Goal: Task Accomplishment & Management: Use online tool/utility

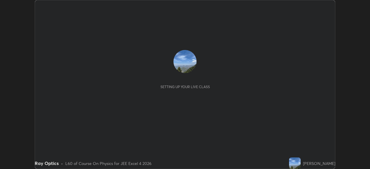
scroll to position [169, 370]
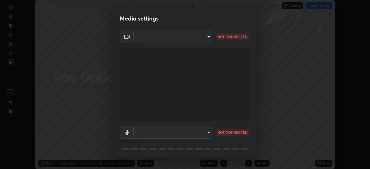
type input "3bea00eeac86fb66be6728b5c695c6c415261c56062ce64894d09a8807f83109"
type input "communications"
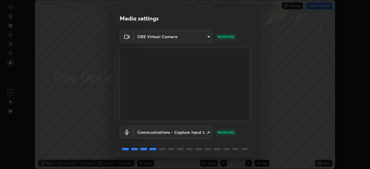
scroll to position [21, 0]
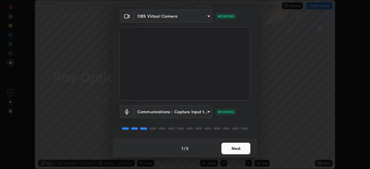
click at [238, 148] on button "Next" at bounding box center [235, 149] width 29 height 12
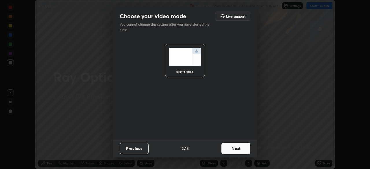
scroll to position [0, 0]
click at [238, 148] on button "Next" at bounding box center [235, 149] width 29 height 12
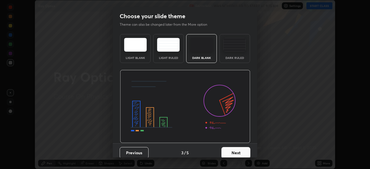
scroll to position [4, 0]
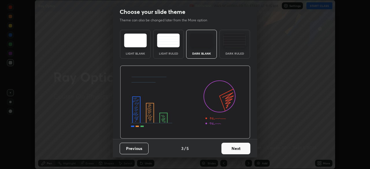
click at [238, 148] on button "Next" at bounding box center [235, 149] width 29 height 12
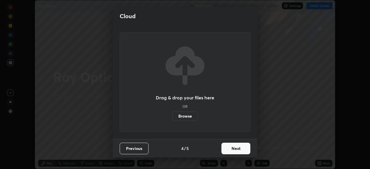
scroll to position [0, 0]
click at [242, 149] on button "Next" at bounding box center [235, 149] width 29 height 12
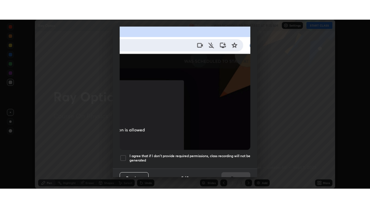
scroll to position [138, 0]
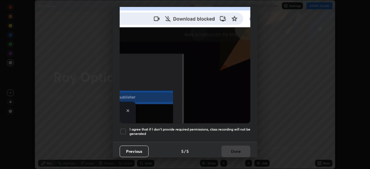
click at [123, 128] on div at bounding box center [123, 131] width 7 height 7
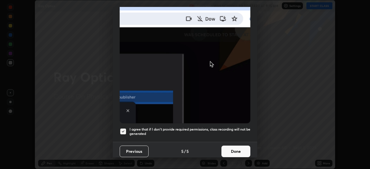
click at [236, 149] on button "Done" at bounding box center [235, 152] width 29 height 12
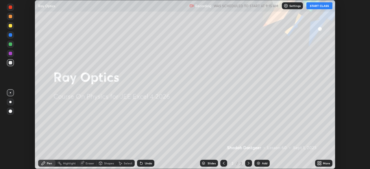
click at [319, 6] on button "START CLASS" at bounding box center [319, 5] width 26 height 7
click at [323, 162] on div "More" at bounding box center [326, 163] width 7 height 3
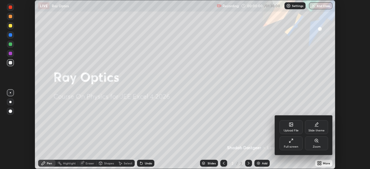
click at [291, 141] on icon at bounding box center [290, 140] width 5 height 5
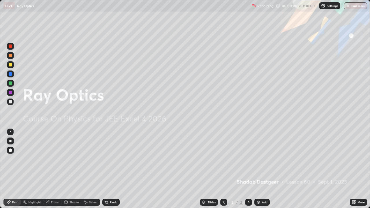
scroll to position [208, 370]
click at [261, 169] on div "Add" at bounding box center [261, 202] width 15 height 7
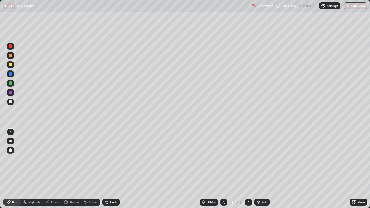
click at [223, 169] on icon at bounding box center [223, 202] width 5 height 5
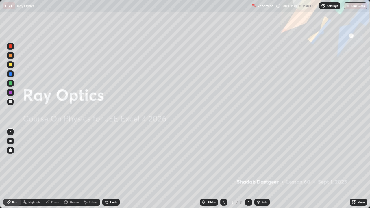
click at [248, 169] on icon at bounding box center [248, 202] width 5 height 5
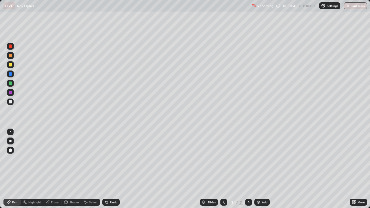
click at [9, 65] on div at bounding box center [10, 64] width 3 height 3
click at [10, 102] on div at bounding box center [10, 101] width 3 height 3
click at [10, 93] on div at bounding box center [10, 92] width 3 height 3
click at [9, 102] on div at bounding box center [10, 101] width 3 height 3
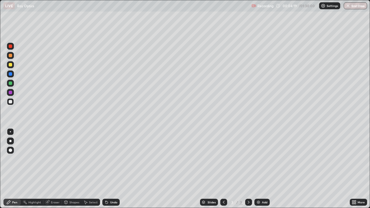
click at [10, 65] on div at bounding box center [10, 64] width 3 height 3
click at [10, 55] on div at bounding box center [10, 55] width 3 height 3
click at [10, 101] on div at bounding box center [10, 101] width 3 height 3
click at [53, 169] on div "Eraser" at bounding box center [55, 202] width 9 height 3
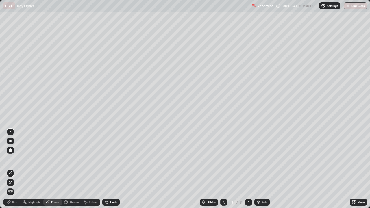
click at [14, 169] on div "Pen" at bounding box center [11, 202] width 17 height 7
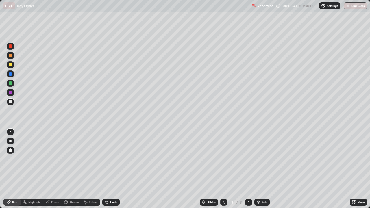
click at [10, 94] on div at bounding box center [10, 92] width 3 height 3
click at [9, 55] on div at bounding box center [10, 55] width 3 height 3
click at [262, 169] on div "Add" at bounding box center [261, 202] width 15 height 7
click at [110, 169] on div "Undo" at bounding box center [113, 202] width 7 height 3
click at [11, 102] on div at bounding box center [10, 101] width 3 height 3
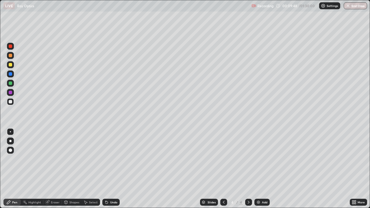
click at [11, 74] on div at bounding box center [10, 73] width 3 height 3
click at [10, 73] on div at bounding box center [10, 73] width 3 height 3
click at [10, 102] on div at bounding box center [10, 101] width 3 height 3
click at [10, 99] on div at bounding box center [10, 101] width 7 height 7
click at [10, 47] on div at bounding box center [10, 45] width 3 height 3
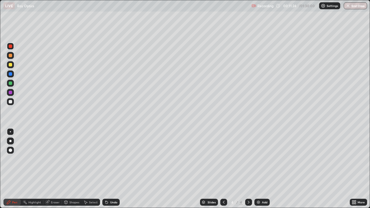
click at [9, 103] on div at bounding box center [10, 101] width 3 height 3
click at [9, 47] on div at bounding box center [10, 45] width 3 height 3
click at [9, 92] on div at bounding box center [10, 92] width 3 height 3
click at [11, 64] on div at bounding box center [10, 64] width 3 height 3
click at [10, 100] on div at bounding box center [10, 101] width 3 height 3
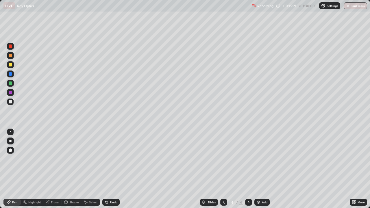
click at [260, 169] on img at bounding box center [258, 202] width 5 height 5
click at [11, 101] on div at bounding box center [10, 101] width 3 height 3
click at [10, 102] on div at bounding box center [10, 101] width 3 height 3
click at [11, 44] on div at bounding box center [10, 45] width 3 height 3
click at [11, 92] on div at bounding box center [10, 92] width 3 height 3
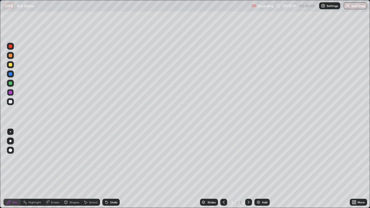
click at [11, 46] on div at bounding box center [10, 45] width 3 height 3
click at [11, 64] on div at bounding box center [10, 64] width 3 height 3
click at [11, 101] on div at bounding box center [10, 101] width 3 height 3
click at [52, 169] on div "Eraser" at bounding box center [52, 202] width 18 height 7
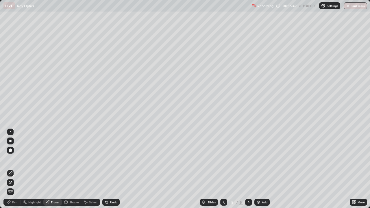
click at [12, 169] on div "Pen" at bounding box center [14, 202] width 5 height 3
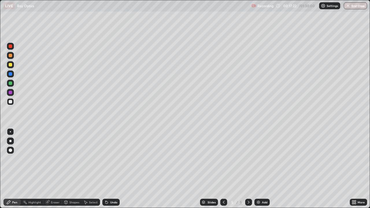
click at [12, 63] on div at bounding box center [10, 64] width 3 height 3
click at [10, 101] on div at bounding box center [10, 101] width 3 height 3
click at [11, 52] on div at bounding box center [10, 55] width 7 height 7
click at [10, 102] on div at bounding box center [10, 101] width 3 height 3
click at [10, 64] on div at bounding box center [10, 64] width 3 height 3
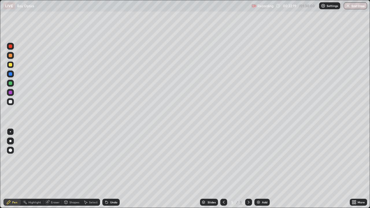
click at [259, 169] on img at bounding box center [258, 202] width 5 height 5
click at [12, 56] on div at bounding box center [10, 55] width 3 height 3
click at [53, 169] on div "Eraser" at bounding box center [55, 202] width 9 height 3
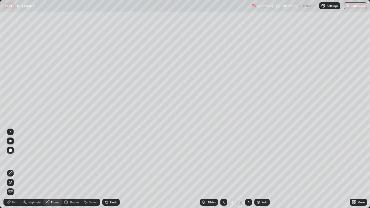
click at [16, 169] on div "Pen" at bounding box center [14, 202] width 5 height 3
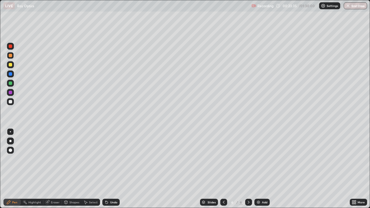
click at [11, 102] on div at bounding box center [10, 101] width 3 height 3
click at [12, 103] on div at bounding box center [10, 101] width 7 height 7
click at [260, 169] on img at bounding box center [258, 202] width 5 height 5
click at [11, 102] on div at bounding box center [10, 101] width 3 height 3
click at [111, 169] on div "Undo" at bounding box center [113, 202] width 7 height 3
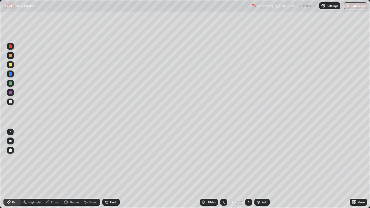
click at [112, 169] on div "Undo" at bounding box center [113, 202] width 7 height 3
click at [10, 102] on div at bounding box center [10, 101] width 3 height 3
click at [10, 83] on div at bounding box center [10, 82] width 3 height 3
click at [11, 93] on div at bounding box center [10, 92] width 3 height 3
click at [11, 102] on div at bounding box center [10, 101] width 3 height 3
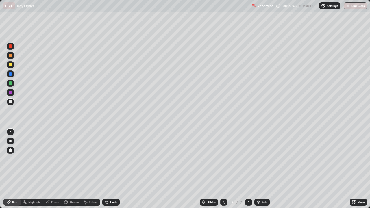
click at [109, 169] on div "Undo" at bounding box center [110, 202] width 17 height 7
click at [10, 102] on div at bounding box center [10, 101] width 3 height 3
click at [113, 169] on div "Undo" at bounding box center [113, 202] width 7 height 3
click at [111, 169] on div "Undo" at bounding box center [113, 202] width 7 height 3
click at [113, 169] on div "Undo" at bounding box center [113, 202] width 7 height 3
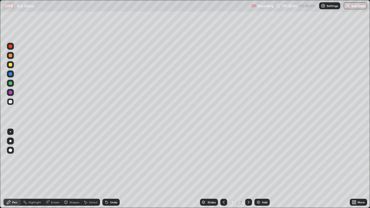
click at [11, 100] on div at bounding box center [10, 101] width 3 height 3
click at [111, 169] on div "Undo" at bounding box center [110, 202] width 17 height 7
click at [109, 169] on div "Undo" at bounding box center [110, 202] width 17 height 7
click at [108, 169] on icon at bounding box center [106, 202] width 5 height 5
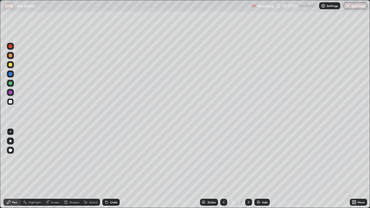
click at [109, 169] on div "Undo" at bounding box center [110, 202] width 17 height 7
click at [108, 169] on div "Undo" at bounding box center [110, 202] width 17 height 7
click at [11, 83] on div at bounding box center [10, 82] width 3 height 3
click at [263, 169] on div "Add" at bounding box center [264, 202] width 5 height 3
click at [11, 64] on div at bounding box center [10, 64] width 3 height 3
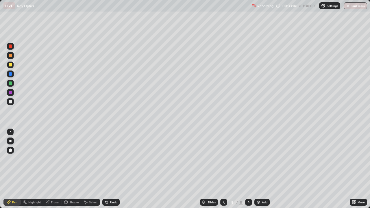
click at [222, 169] on icon at bounding box center [223, 202] width 5 height 5
click at [249, 169] on icon at bounding box center [248, 202] width 5 height 5
click at [11, 102] on div at bounding box center [10, 101] width 3 height 3
click at [10, 100] on div at bounding box center [10, 101] width 3 height 3
click at [222, 169] on icon at bounding box center [223, 202] width 5 height 5
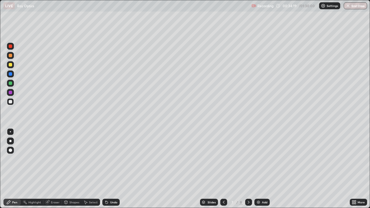
click at [247, 169] on icon at bounding box center [248, 202] width 5 height 5
click at [11, 101] on div at bounding box center [10, 101] width 3 height 3
click at [10, 72] on div at bounding box center [10, 73] width 3 height 3
click at [260, 169] on div "Add" at bounding box center [261, 202] width 15 height 7
click at [10, 55] on div at bounding box center [10, 55] width 3 height 3
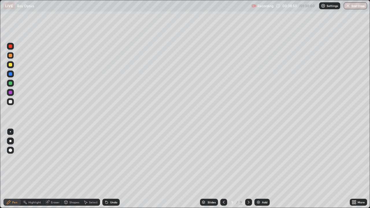
click at [11, 101] on div at bounding box center [10, 101] width 3 height 3
click at [10, 84] on div at bounding box center [10, 82] width 3 height 3
click at [10, 57] on div at bounding box center [10, 55] width 3 height 3
click at [111, 169] on div "Undo" at bounding box center [110, 202] width 17 height 7
click at [116, 169] on div "Undo" at bounding box center [113, 202] width 7 height 3
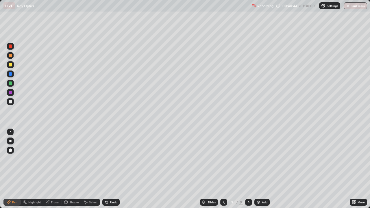
click at [112, 169] on div "Undo" at bounding box center [113, 202] width 7 height 3
click at [51, 169] on div "Eraser" at bounding box center [55, 202] width 9 height 3
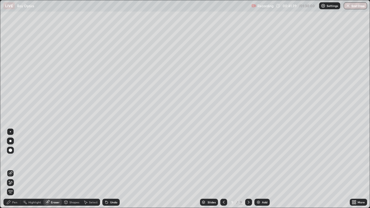
click at [14, 169] on div "Pen" at bounding box center [14, 202] width 5 height 3
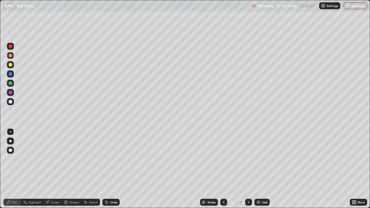
click at [51, 169] on div "Eraser" at bounding box center [55, 202] width 9 height 3
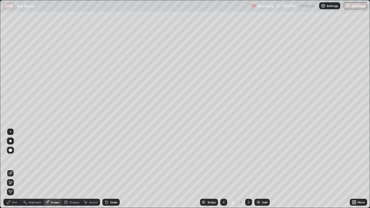
click at [15, 169] on div "Pen" at bounding box center [14, 202] width 5 height 3
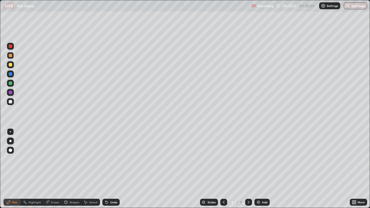
click at [12, 100] on div at bounding box center [10, 101] width 7 height 7
click at [223, 169] on icon at bounding box center [223, 202] width 5 height 5
click at [246, 169] on div at bounding box center [248, 202] width 7 height 12
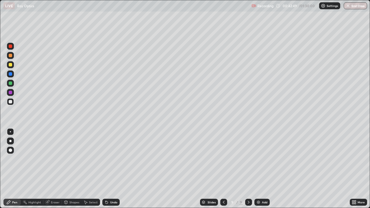
click at [223, 169] on icon at bounding box center [223, 202] width 5 height 5
click at [247, 169] on icon at bounding box center [248, 202] width 5 height 5
click at [112, 169] on div "Undo" at bounding box center [110, 202] width 17 height 7
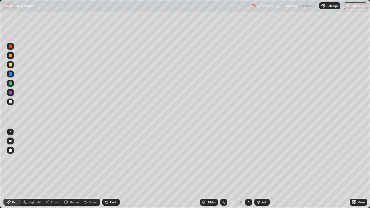
click at [109, 169] on div "Undo" at bounding box center [110, 202] width 17 height 7
click at [107, 169] on icon at bounding box center [106, 202] width 5 height 5
click at [105, 169] on icon at bounding box center [105, 201] width 1 height 1
click at [106, 169] on icon at bounding box center [106, 202] width 2 height 2
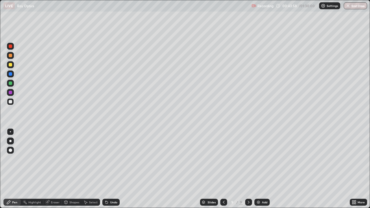
click at [110, 169] on div "Undo" at bounding box center [113, 202] width 7 height 3
click at [105, 169] on icon at bounding box center [105, 201] width 1 height 1
click at [262, 169] on div "Add" at bounding box center [264, 202] width 5 height 3
click at [223, 169] on div at bounding box center [223, 202] width 7 height 7
click at [247, 169] on icon at bounding box center [248, 202] width 2 height 3
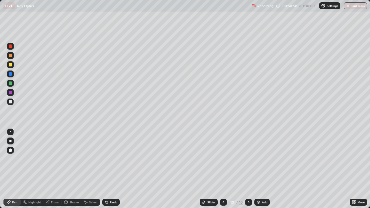
click at [264, 169] on div "Add" at bounding box center [264, 202] width 5 height 3
click at [11, 65] on div at bounding box center [10, 64] width 3 height 3
click at [11, 101] on div at bounding box center [10, 101] width 3 height 3
click at [11, 83] on div at bounding box center [10, 82] width 3 height 3
click at [11, 102] on div at bounding box center [10, 101] width 3 height 3
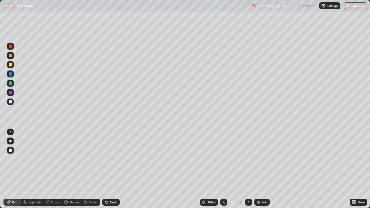
click at [51, 169] on div "Eraser" at bounding box center [55, 202] width 9 height 3
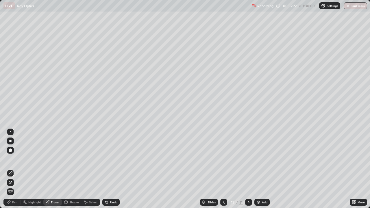
click at [13, 169] on div "Pen" at bounding box center [14, 202] width 5 height 3
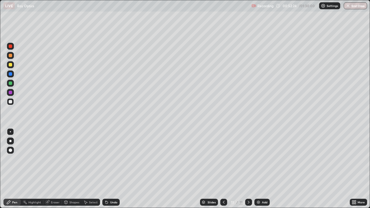
click at [10, 92] on div at bounding box center [10, 92] width 3 height 3
click at [10, 102] on div at bounding box center [10, 101] width 3 height 3
click at [11, 101] on div at bounding box center [10, 101] width 3 height 3
click at [11, 66] on div at bounding box center [10, 64] width 3 height 3
click at [10, 74] on div at bounding box center [10, 73] width 3 height 3
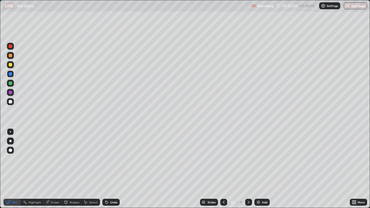
click at [32, 169] on div "Highlight" at bounding box center [34, 202] width 13 height 3
click at [53, 169] on div "Eraser" at bounding box center [55, 202] width 9 height 3
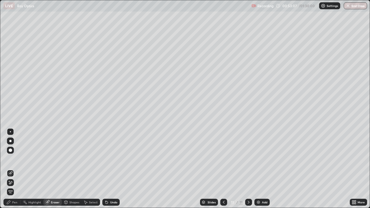
click at [12, 169] on div "Pen" at bounding box center [14, 202] width 5 height 3
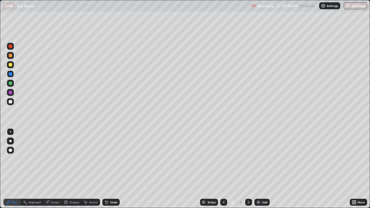
click at [11, 101] on div at bounding box center [10, 101] width 3 height 3
click at [11, 65] on div at bounding box center [10, 64] width 3 height 3
click at [9, 92] on div at bounding box center [10, 92] width 3 height 3
click at [10, 101] on div at bounding box center [10, 101] width 3 height 3
click at [10, 102] on div at bounding box center [10, 101] width 3 height 3
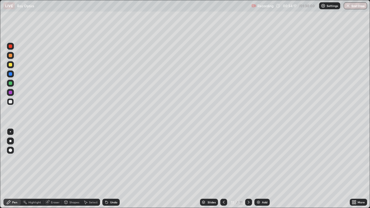
click at [11, 48] on div at bounding box center [10, 46] width 7 height 7
click at [12, 102] on div at bounding box center [10, 101] width 3 height 3
click at [10, 64] on div at bounding box center [10, 64] width 3 height 3
click at [11, 101] on div at bounding box center [10, 101] width 3 height 3
click at [259, 169] on img at bounding box center [258, 202] width 5 height 5
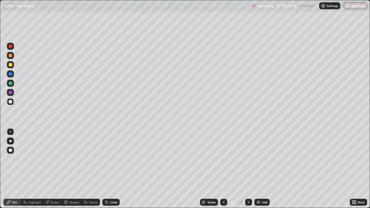
click at [10, 65] on div at bounding box center [10, 64] width 3 height 3
click at [10, 102] on div at bounding box center [10, 101] width 3 height 3
click at [10, 53] on div at bounding box center [10, 55] width 7 height 7
click at [11, 56] on div at bounding box center [10, 55] width 3 height 3
click at [108, 169] on div "Undo" at bounding box center [110, 202] width 17 height 7
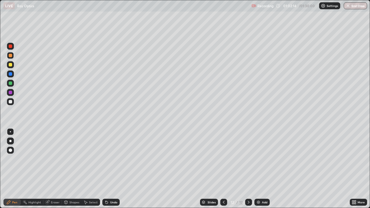
click at [108, 169] on icon at bounding box center [106, 202] width 5 height 5
click at [261, 169] on div "Add" at bounding box center [261, 202] width 15 height 7
click at [11, 65] on div at bounding box center [10, 64] width 3 height 3
click at [112, 169] on div "Undo" at bounding box center [113, 202] width 7 height 3
click at [75, 169] on div "Shapes" at bounding box center [74, 202] width 10 height 3
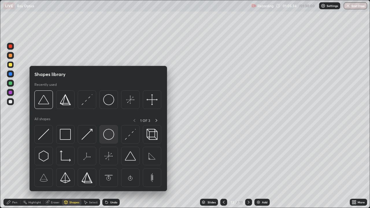
click at [108, 133] on img at bounding box center [108, 134] width 11 height 11
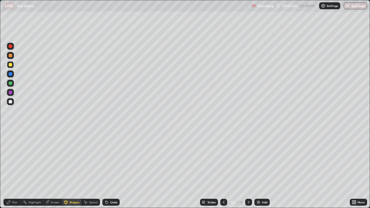
click at [13, 169] on div "Pen" at bounding box center [14, 202] width 5 height 3
click at [111, 169] on div "Undo" at bounding box center [113, 202] width 7 height 3
click at [114, 169] on div "Undo" at bounding box center [113, 202] width 7 height 3
click at [74, 169] on div "Shapes" at bounding box center [72, 202] width 20 height 7
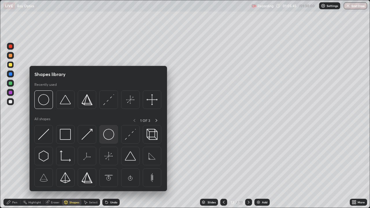
click at [106, 134] on img at bounding box center [108, 134] width 11 height 11
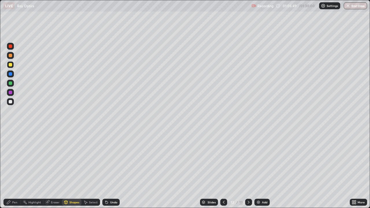
click at [13, 169] on div "Pen" at bounding box center [14, 202] width 5 height 3
click at [11, 101] on div at bounding box center [10, 101] width 3 height 3
click at [57, 169] on div "Eraser" at bounding box center [55, 202] width 9 height 3
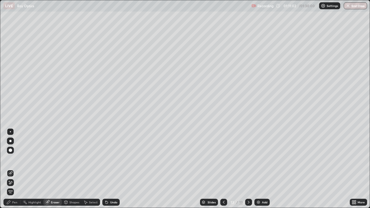
click at [11, 169] on div "Pen" at bounding box center [11, 202] width 17 height 7
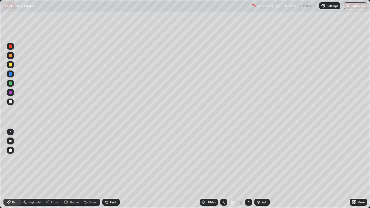
click at [11, 73] on div at bounding box center [10, 73] width 3 height 3
click at [10, 53] on div at bounding box center [10, 55] width 7 height 7
click at [10, 93] on div at bounding box center [10, 92] width 3 height 3
click at [10, 102] on div at bounding box center [10, 101] width 3 height 3
click at [9, 55] on div at bounding box center [10, 55] width 3 height 3
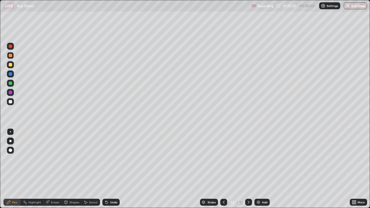
click at [57, 169] on div "Eraser" at bounding box center [52, 202] width 18 height 7
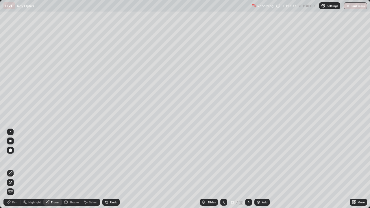
click at [14, 169] on div "Pen" at bounding box center [14, 202] width 5 height 3
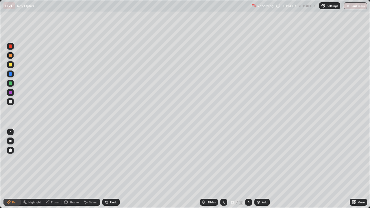
click at [11, 91] on div at bounding box center [10, 92] width 3 height 3
click at [259, 169] on img at bounding box center [258, 202] width 5 height 5
click at [10, 65] on div at bounding box center [10, 64] width 3 height 3
click at [115, 169] on div "Undo" at bounding box center [110, 202] width 17 height 7
click at [105, 169] on icon at bounding box center [105, 201] width 1 height 1
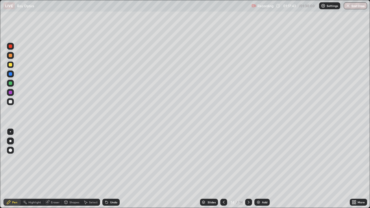
click at [107, 169] on icon at bounding box center [106, 202] width 5 height 5
click at [108, 169] on icon at bounding box center [106, 202] width 5 height 5
click at [107, 169] on div "Undo" at bounding box center [110, 202] width 17 height 7
click at [108, 169] on icon at bounding box center [106, 202] width 5 height 5
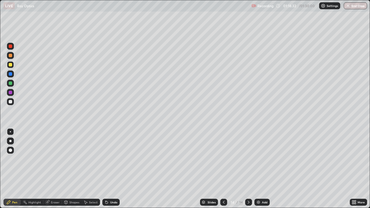
click at [10, 102] on div at bounding box center [10, 101] width 3 height 3
click at [10, 93] on div at bounding box center [10, 92] width 3 height 3
click at [114, 169] on div "Undo" at bounding box center [110, 202] width 17 height 7
click at [10, 64] on div at bounding box center [10, 64] width 3 height 3
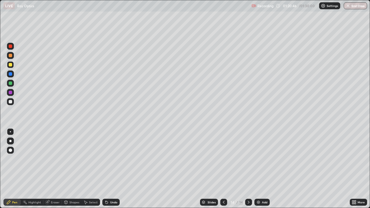
click at [10, 83] on div at bounding box center [10, 82] width 3 height 3
click at [110, 169] on div "Undo" at bounding box center [113, 202] width 7 height 3
click at [12, 91] on div at bounding box center [10, 92] width 3 height 3
click at [10, 80] on div at bounding box center [10, 83] width 7 height 7
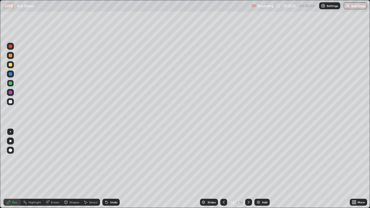
click at [13, 102] on div at bounding box center [10, 101] width 7 height 7
click at [13, 47] on div at bounding box center [10, 46] width 7 height 7
click at [11, 100] on div at bounding box center [10, 101] width 3 height 3
click at [109, 169] on div "Undo" at bounding box center [110, 202] width 17 height 7
click at [107, 169] on icon at bounding box center [106, 202] width 5 height 5
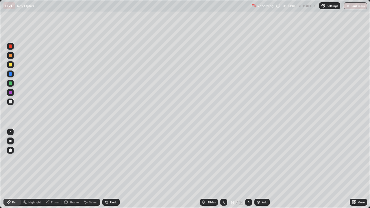
click at [106, 169] on icon at bounding box center [106, 202] width 2 height 2
click at [11, 56] on div at bounding box center [10, 55] width 3 height 3
click at [88, 169] on div "Select" at bounding box center [90, 202] width 18 height 7
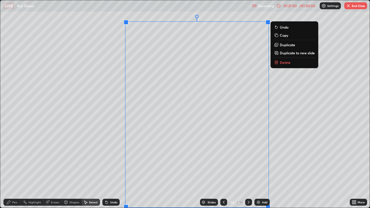
click at [239, 145] on div "0 ° Undo Copy Duplicate Duplicate to new slide Delete" at bounding box center [184, 103] width 369 height 207
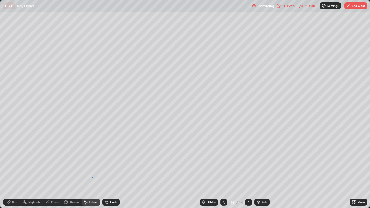
click at [92, 169] on div "0 ° Undo Copy Duplicate Duplicate to new slide Delete" at bounding box center [184, 103] width 369 height 207
click at [55, 169] on div "Eraser" at bounding box center [55, 202] width 9 height 3
click at [14, 169] on div "Pen" at bounding box center [14, 202] width 5 height 3
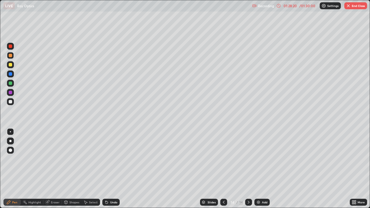
click at [11, 46] on div at bounding box center [10, 45] width 3 height 3
click at [105, 169] on icon at bounding box center [105, 201] width 1 height 1
click at [107, 169] on div "Undo" at bounding box center [110, 202] width 20 height 12
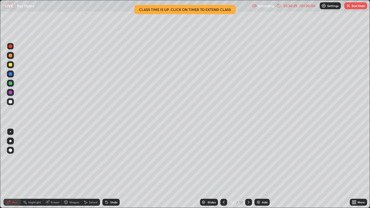
click at [351, 5] on button "End Class" at bounding box center [355, 5] width 23 height 7
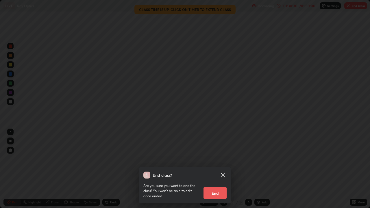
click at [219, 169] on button "End" at bounding box center [214, 193] width 23 height 12
